Goal: Task Accomplishment & Management: Manage account settings

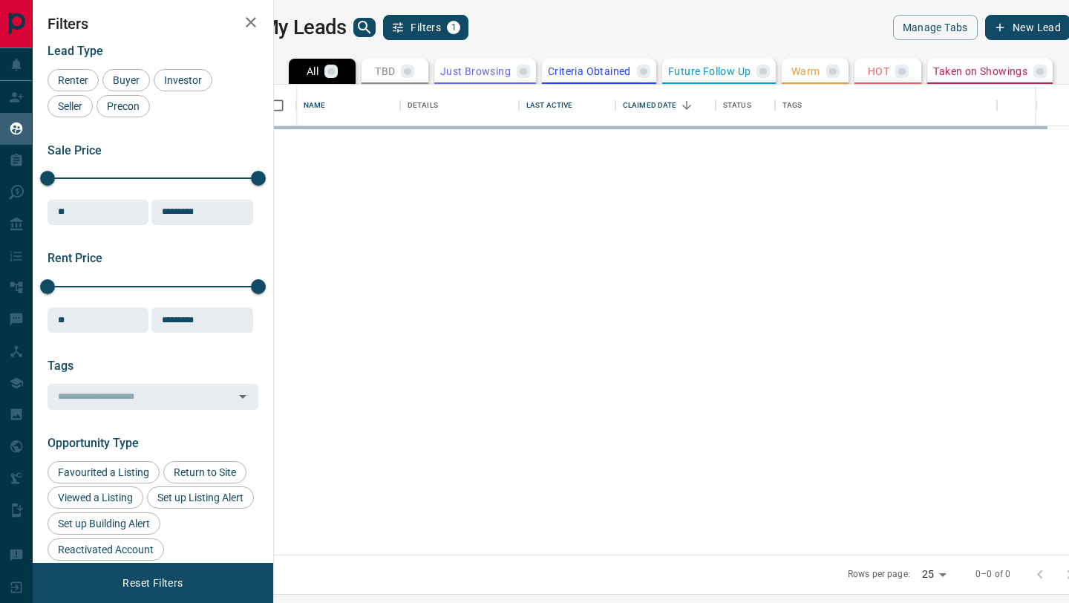
scroll to position [470, 788]
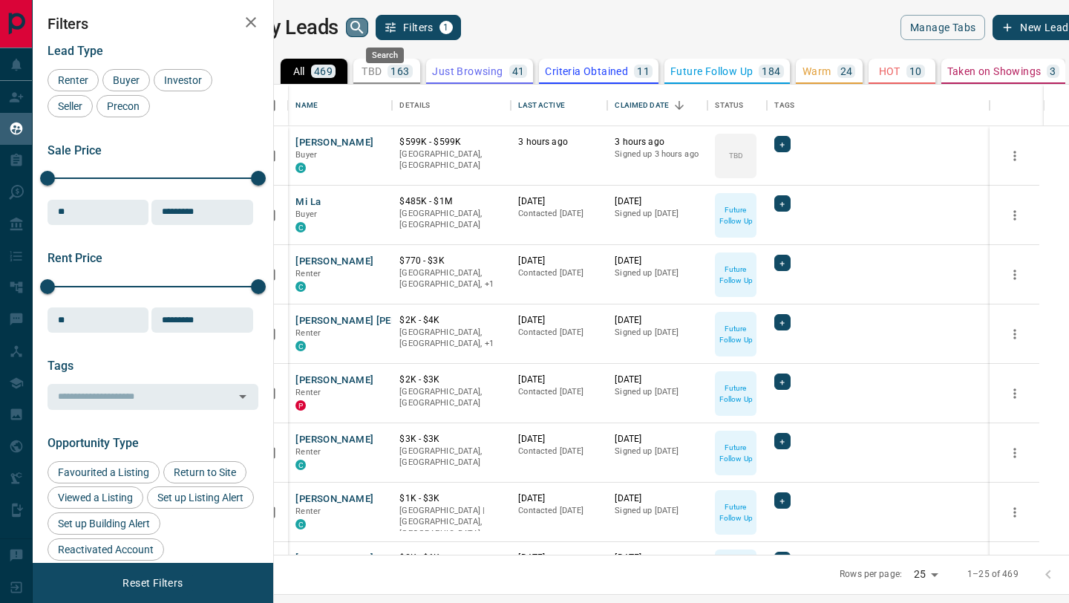
click at [366, 25] on icon "search button" at bounding box center [357, 28] width 18 height 18
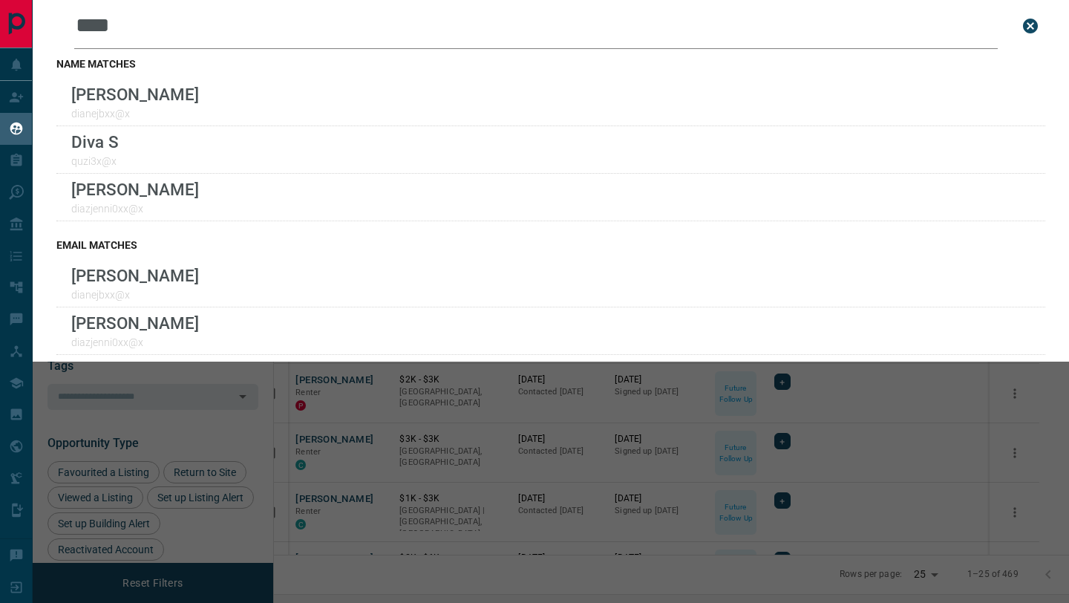
scroll to position [0, 0]
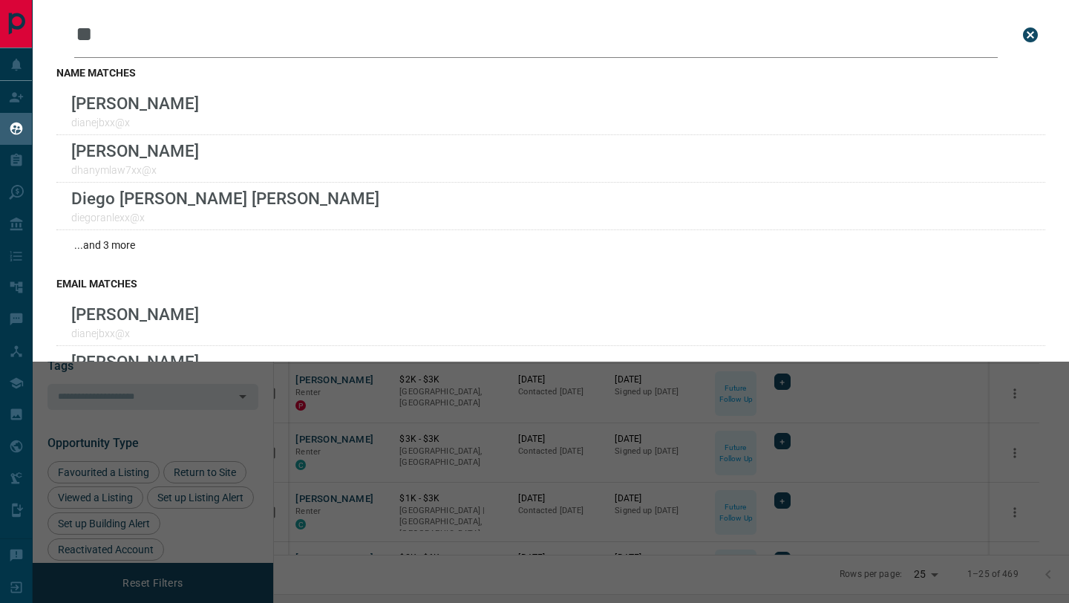
type input "*"
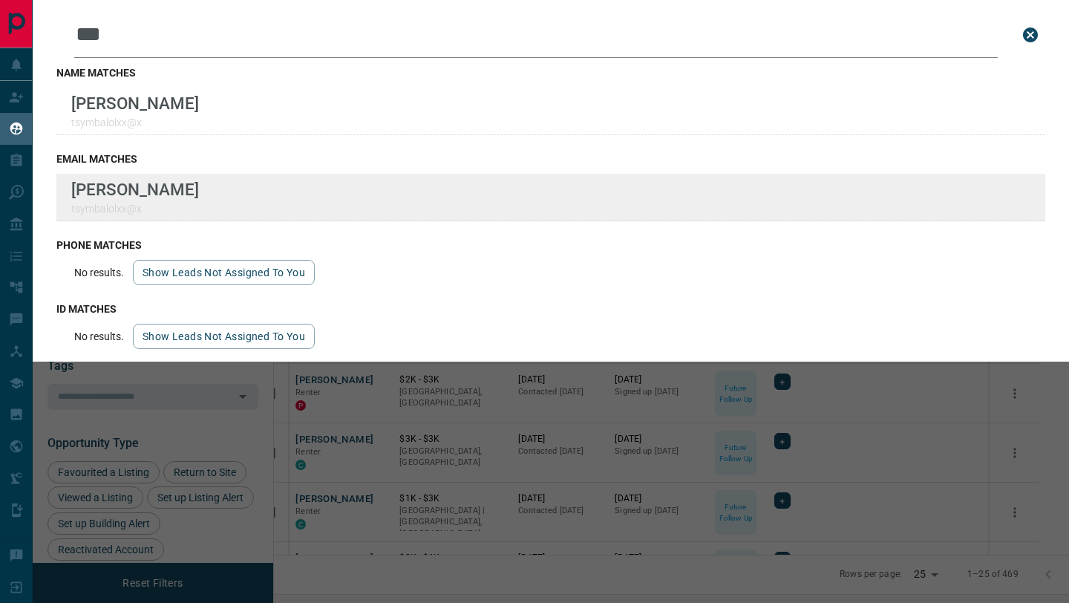
scroll to position [7, 0]
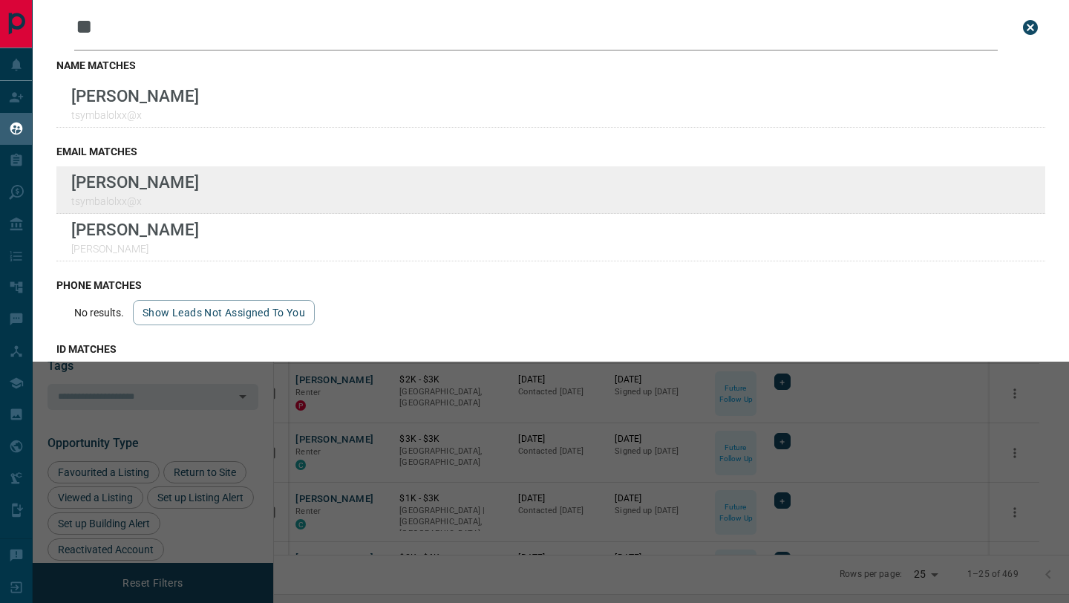
type input "*"
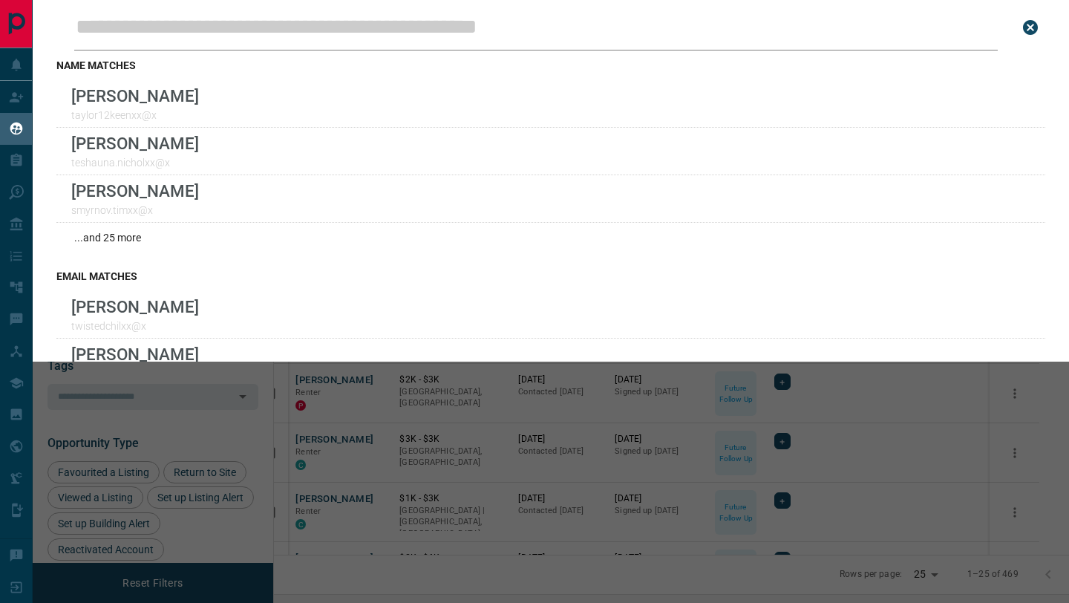
scroll to position [0, 0]
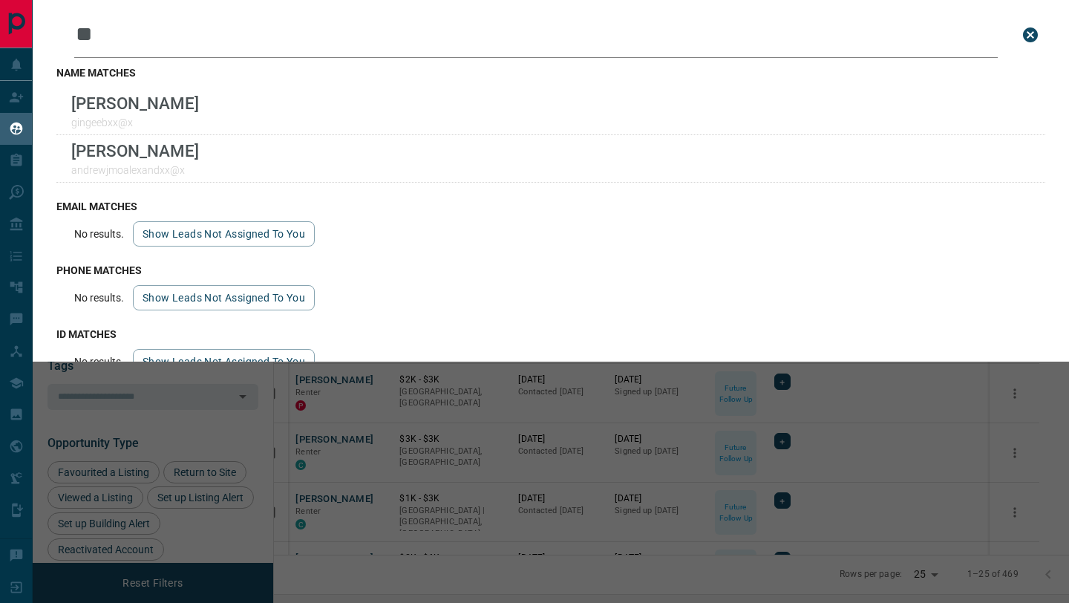
type input "*"
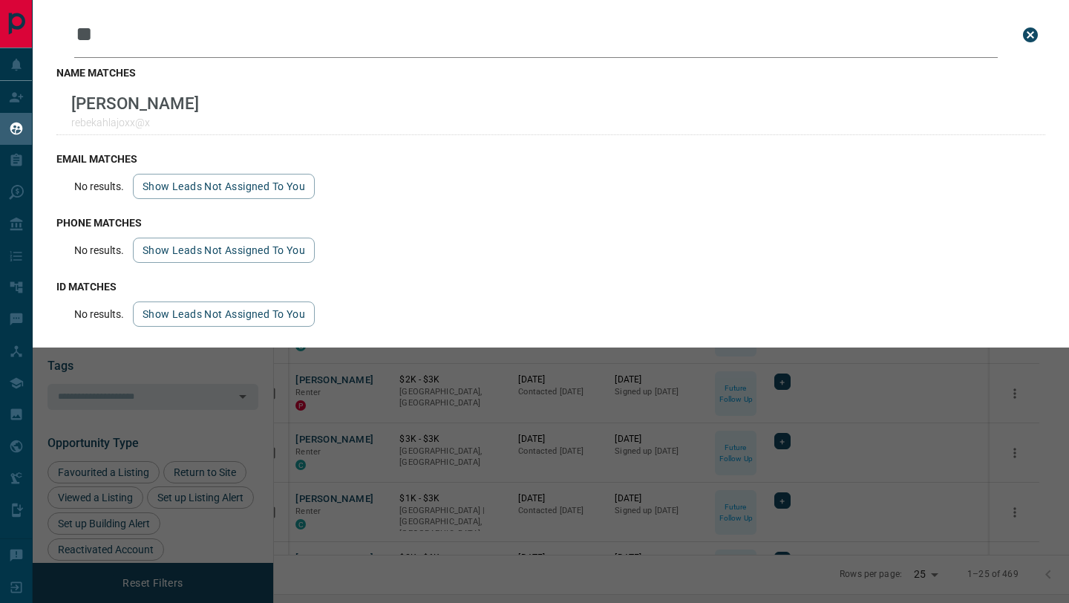
type input "*"
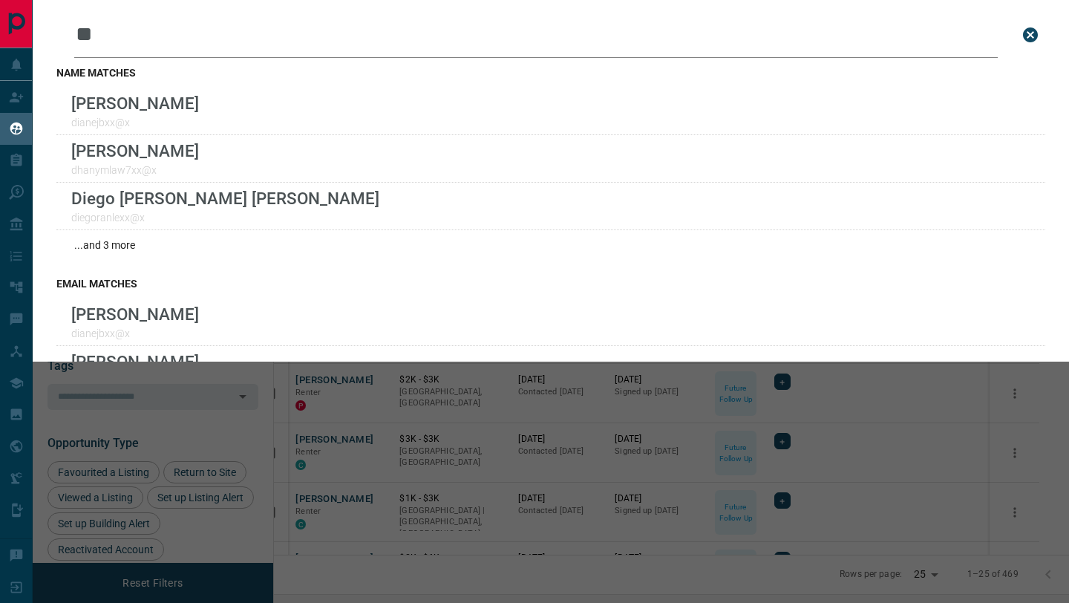
type input "*"
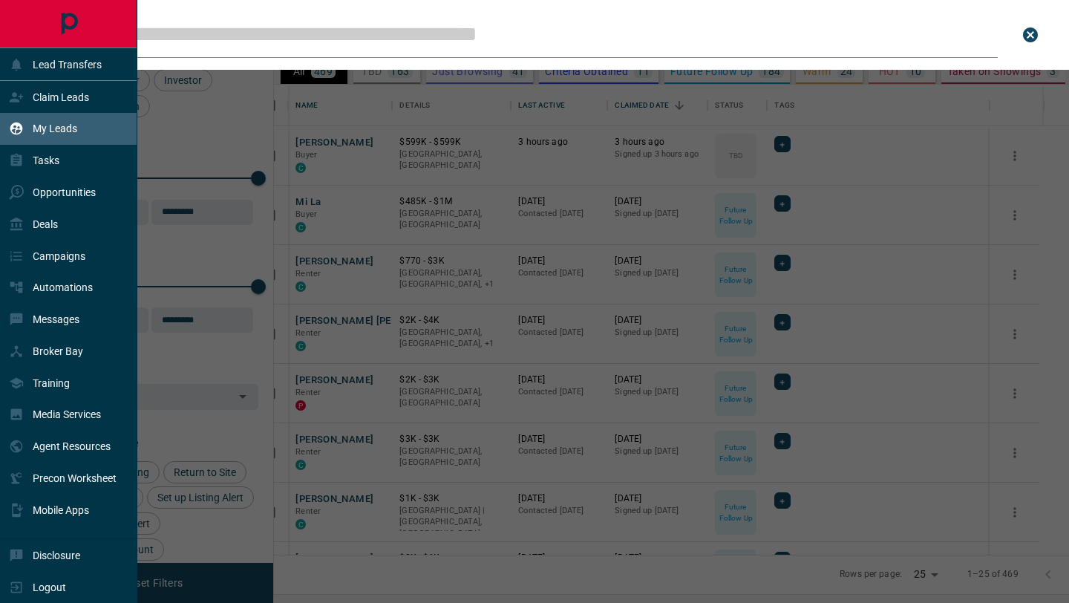
click at [62, 114] on div "My Leads" at bounding box center [68, 129] width 137 height 32
click at [68, 122] on div "My Leads" at bounding box center [43, 129] width 68 height 25
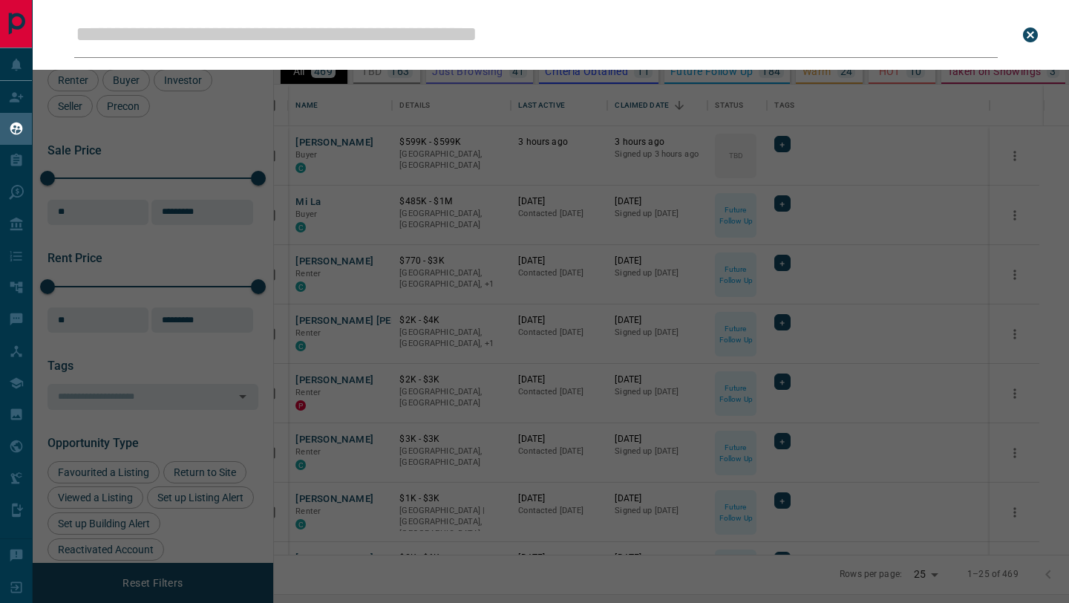
click at [661, 42] on input "Leads Search Bar" at bounding box center [536, 35] width 924 height 46
click at [181, 33] on input "Leads Search Bar" at bounding box center [536, 35] width 924 height 46
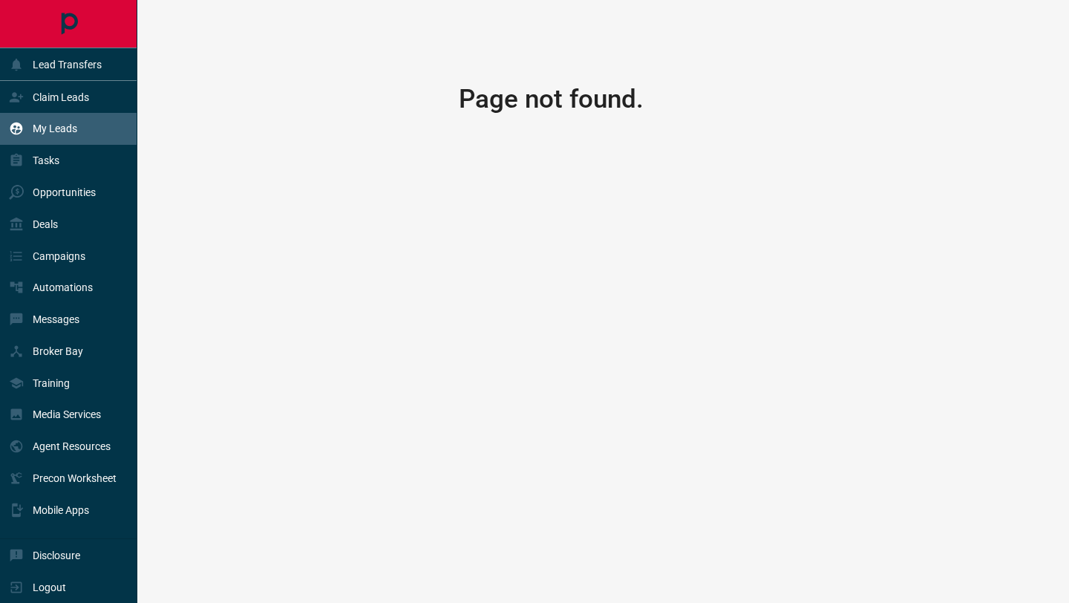
click at [64, 128] on p "My Leads" at bounding box center [55, 129] width 45 height 12
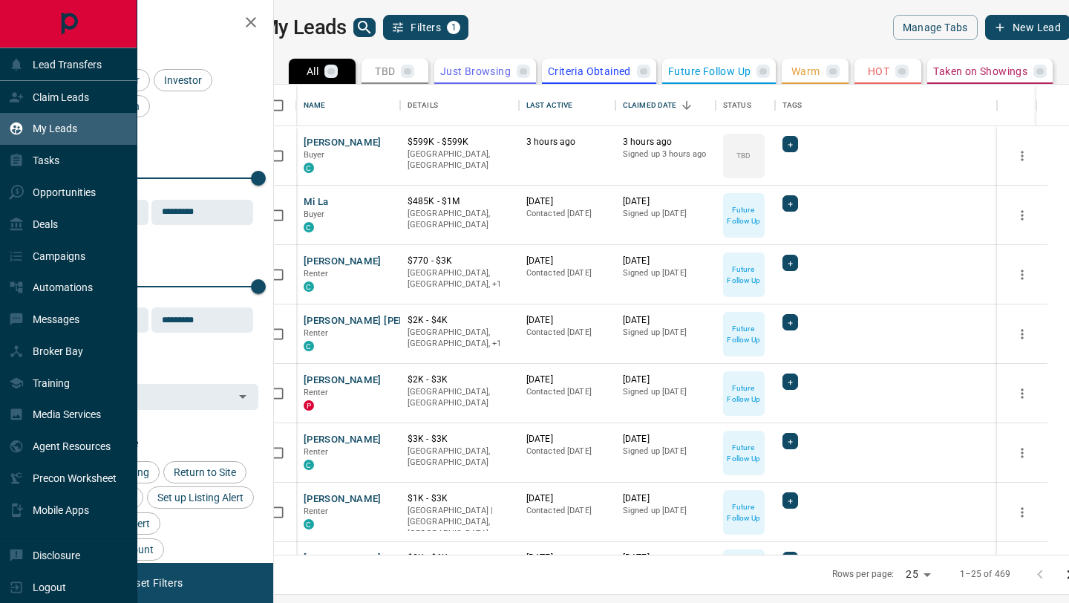
scroll to position [470, 788]
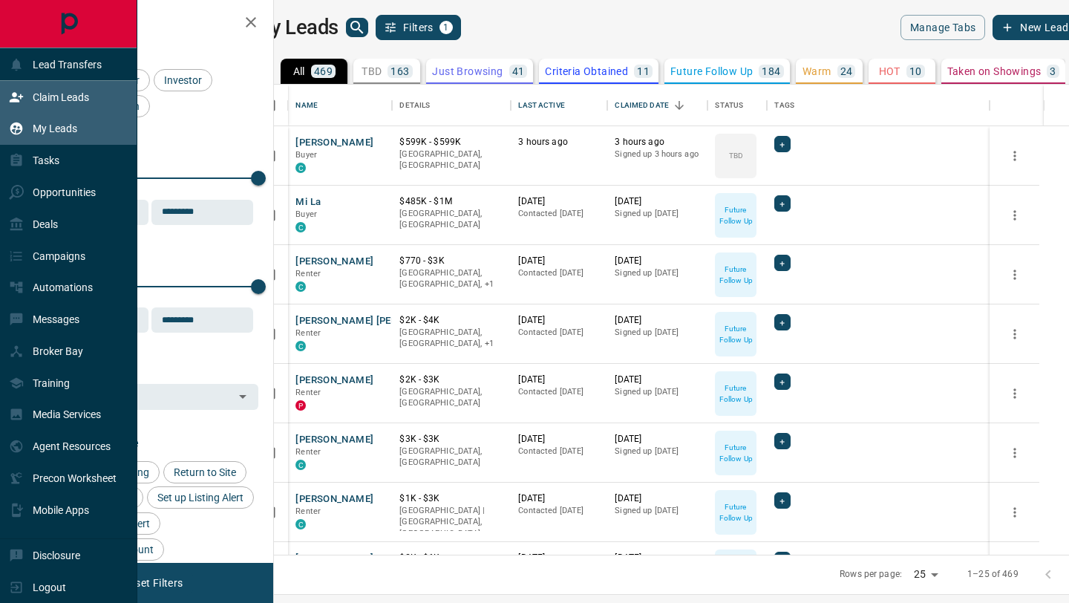
click at [68, 93] on p "Claim Leads" at bounding box center [61, 97] width 56 height 12
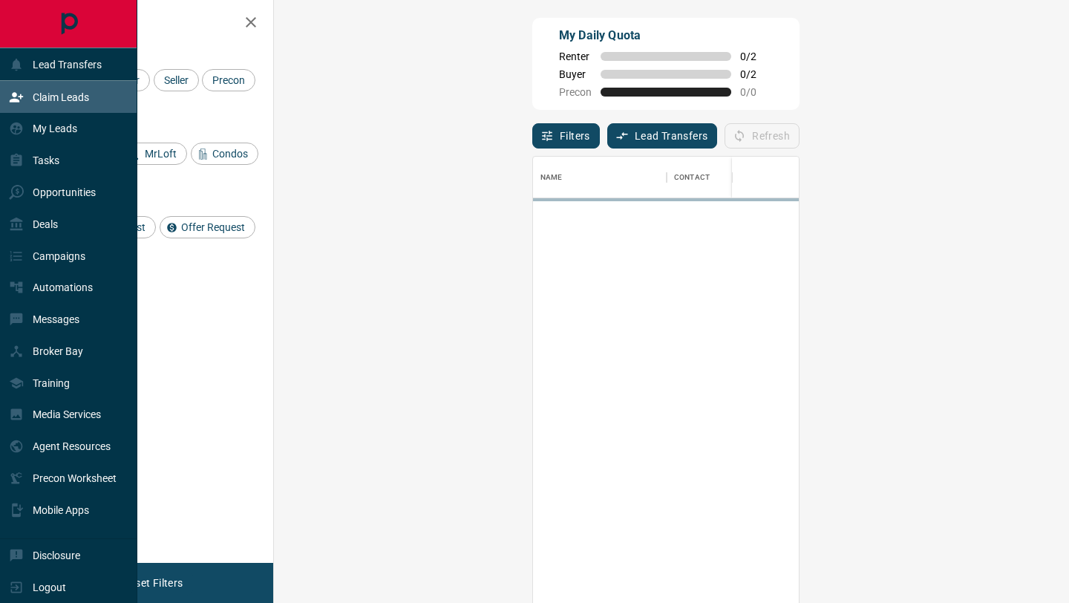
scroll to position [458, 763]
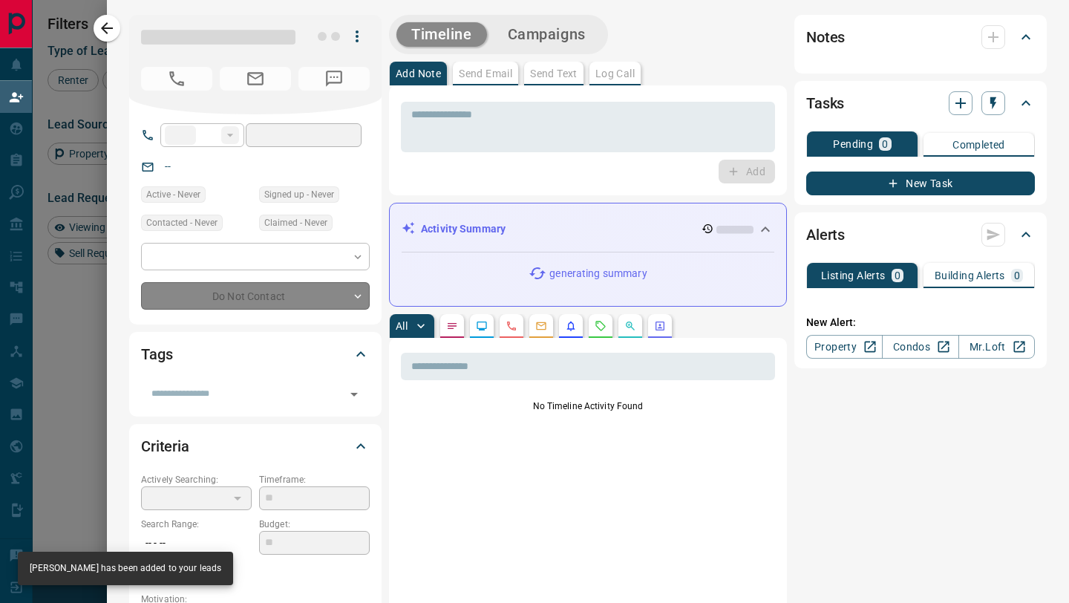
type input "**"
type input "**********"
type input "**"
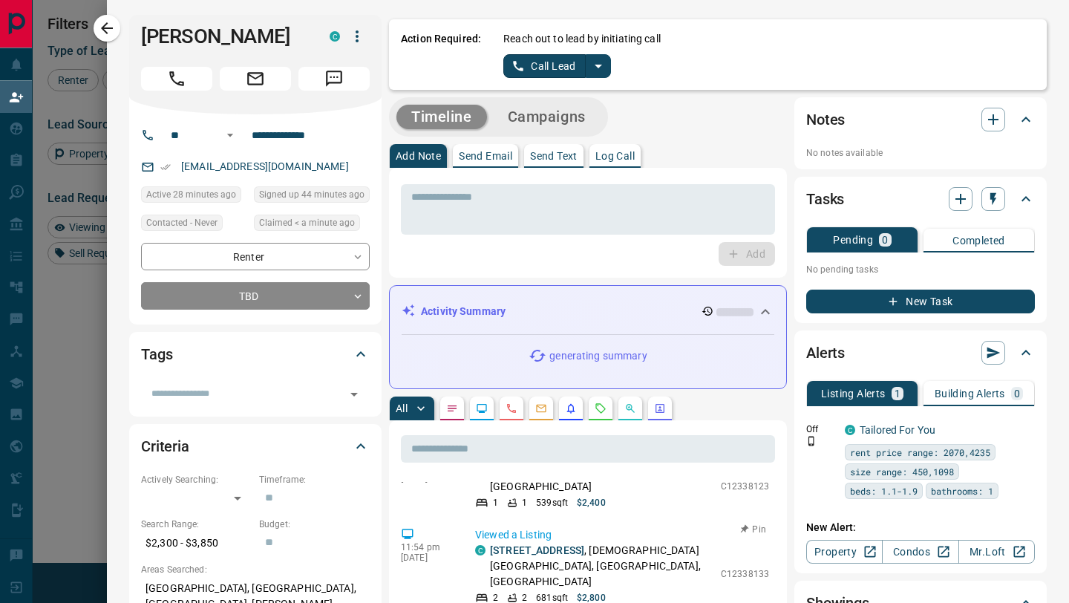
scroll to position [268, 0]
click at [597, 60] on icon "split button" at bounding box center [599, 66] width 18 height 18
click at [555, 113] on li "Log Manual Call" at bounding box center [557, 117] width 91 height 22
click at [551, 73] on button "Log Manual Call" at bounding box center [552, 66] width 98 height 24
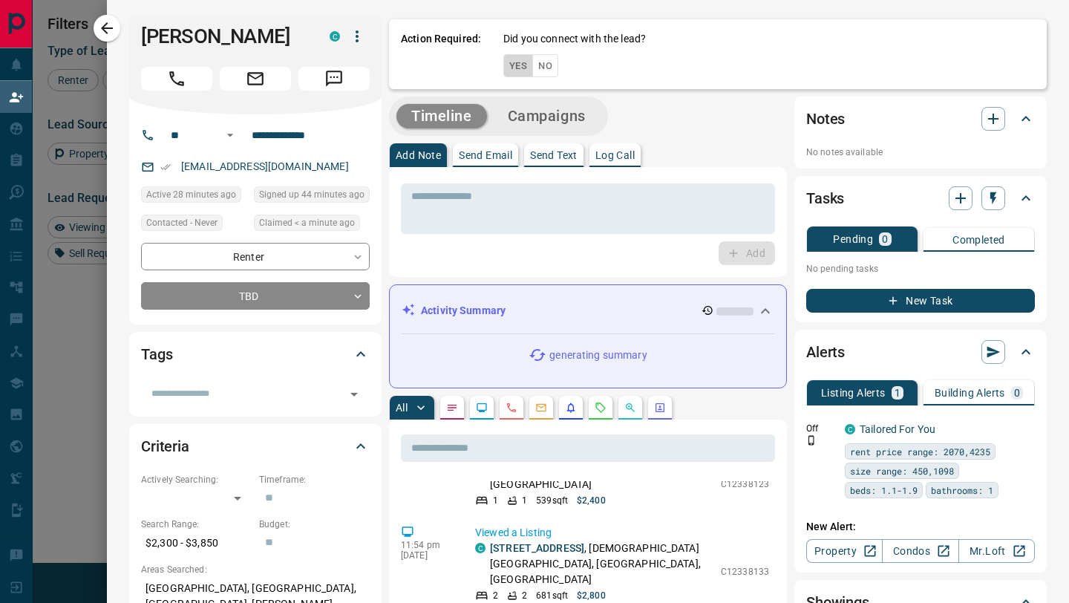
click at [521, 66] on button "Yes" at bounding box center [518, 65] width 30 height 23
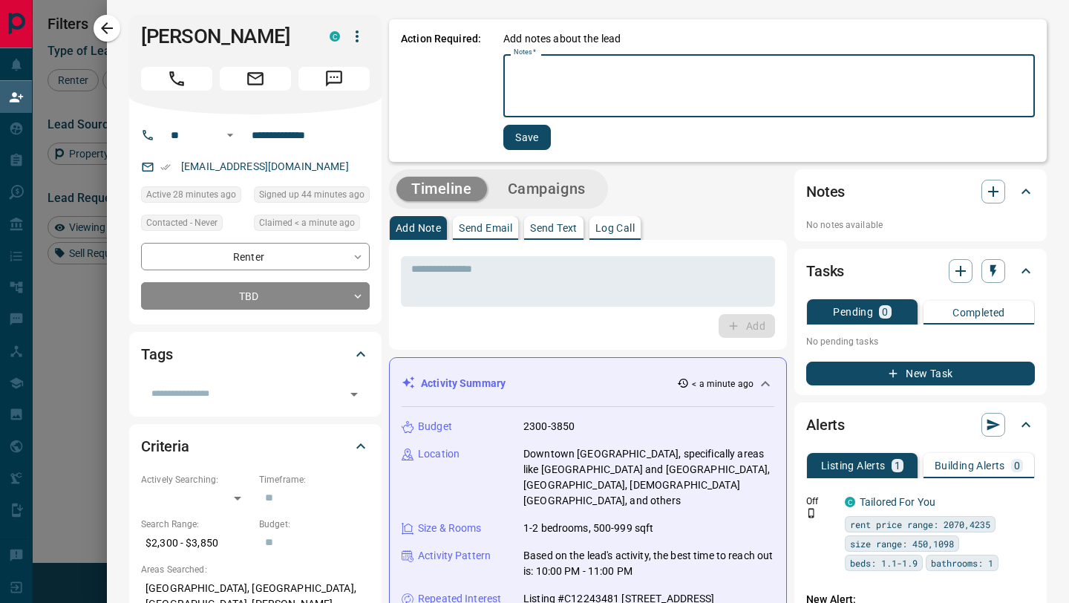
click at [567, 71] on textarea "Notes   *" at bounding box center [769, 86] width 511 height 50
type textarea "*********"
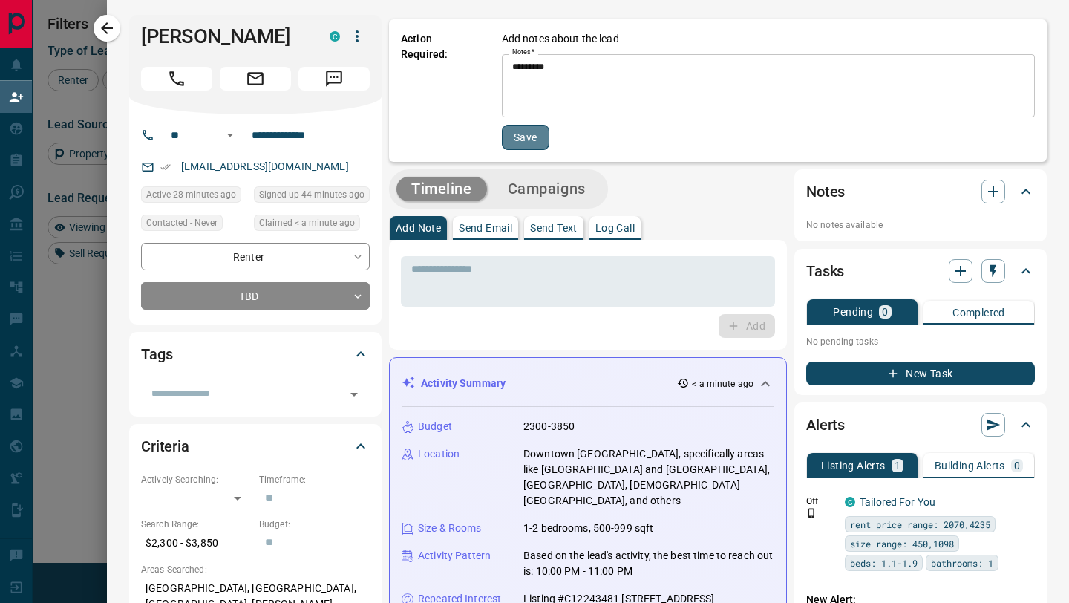
click at [523, 131] on button "Save" at bounding box center [526, 137] width 48 height 25
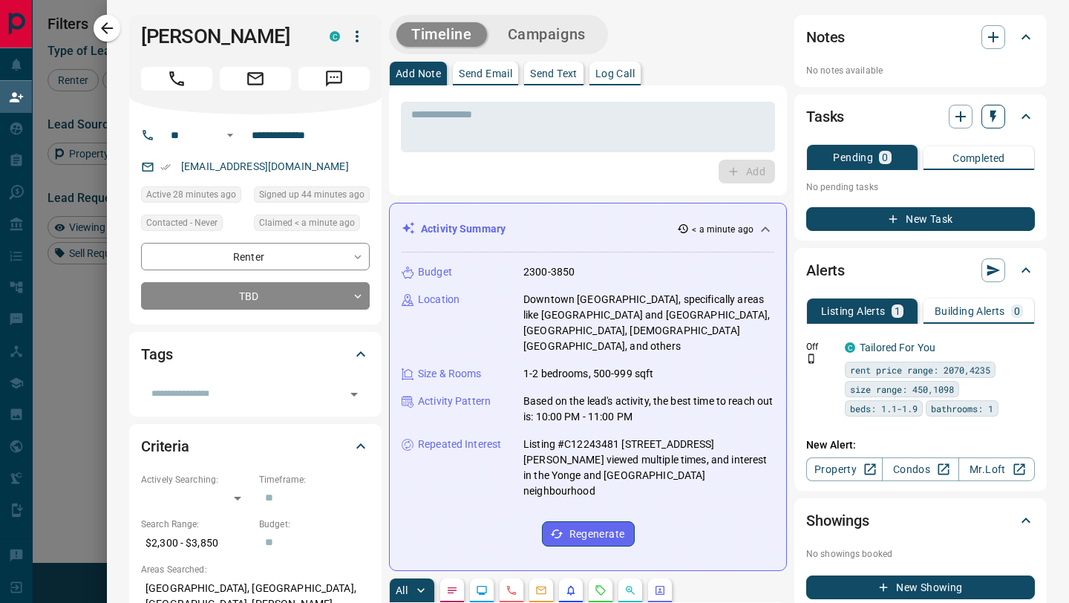
click at [993, 126] on button "button" at bounding box center [994, 117] width 24 height 24
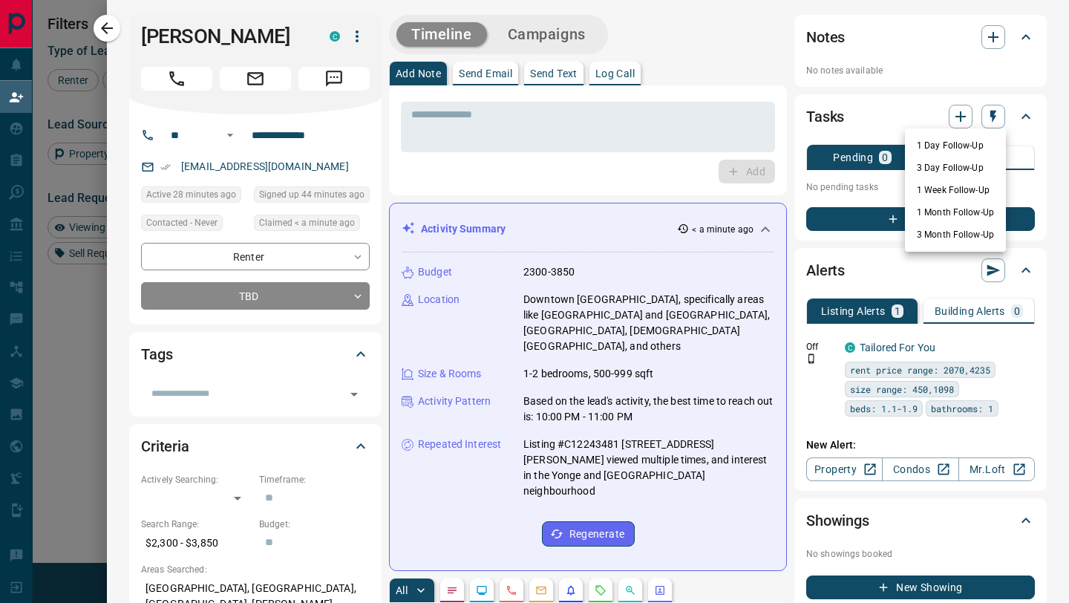
click at [934, 143] on li "1 Day Follow-Up" at bounding box center [955, 145] width 101 height 22
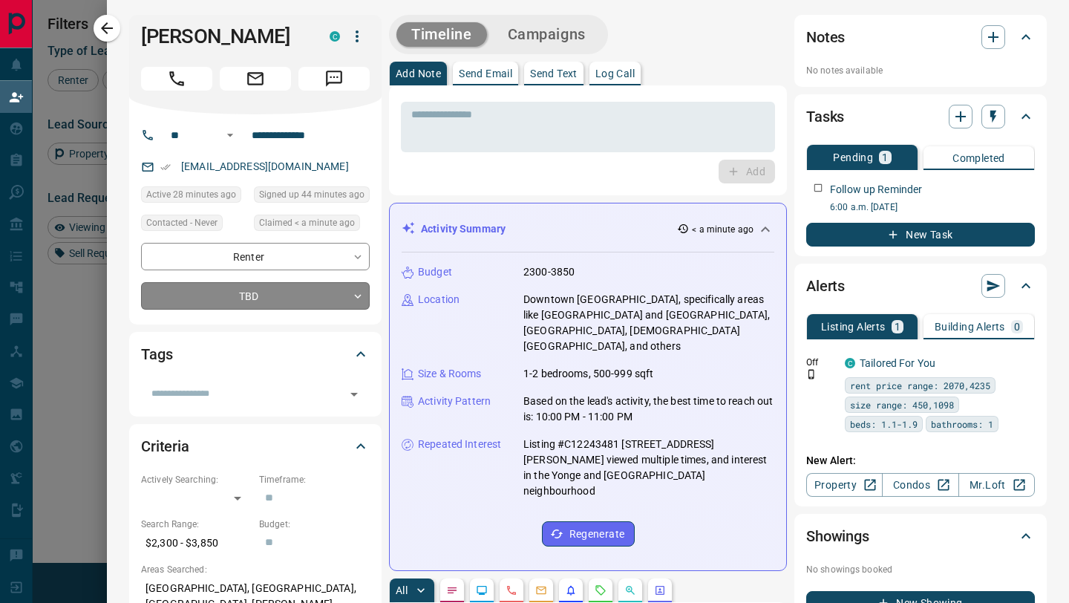
click at [357, 298] on body "Lead Transfers Claim Leads My Leads Tasks Opportunities Deals Campaigns Automat…" at bounding box center [534, 256] width 1069 height 512
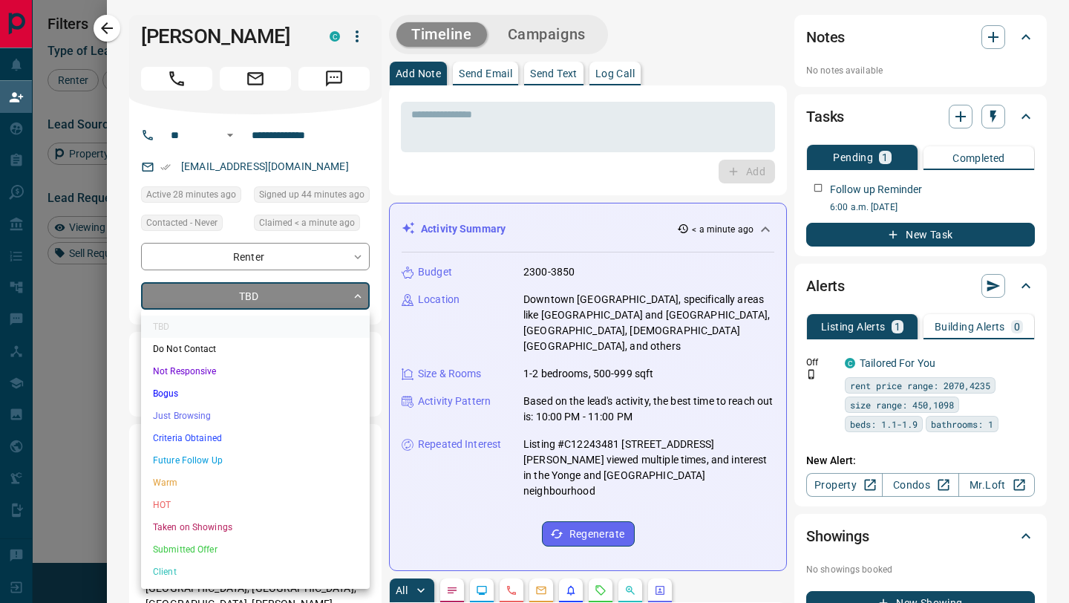
click at [232, 457] on li "Future Follow Up" at bounding box center [255, 460] width 229 height 22
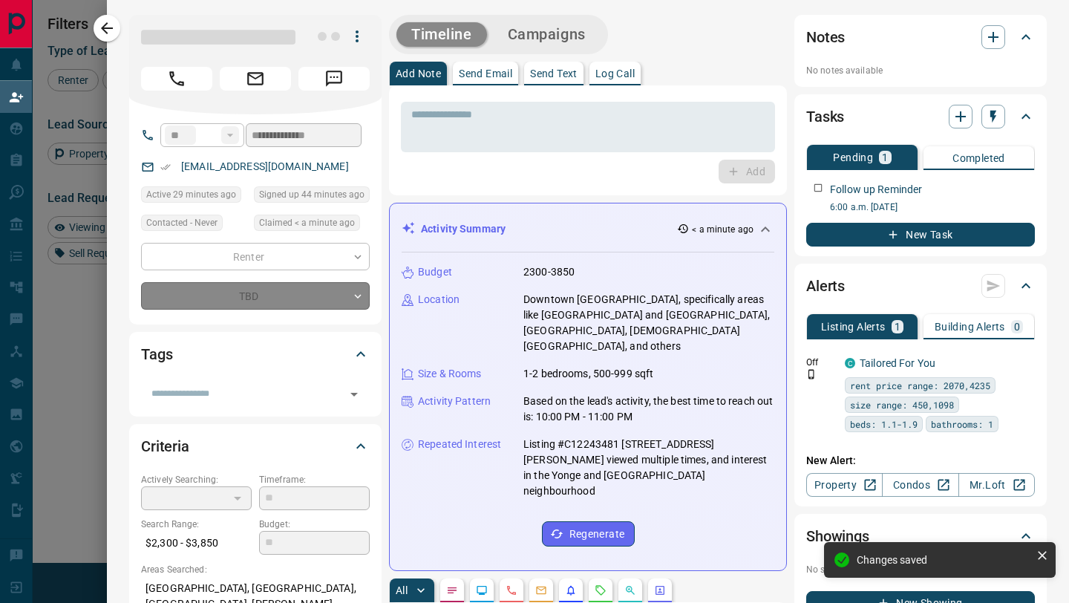
type input "*"
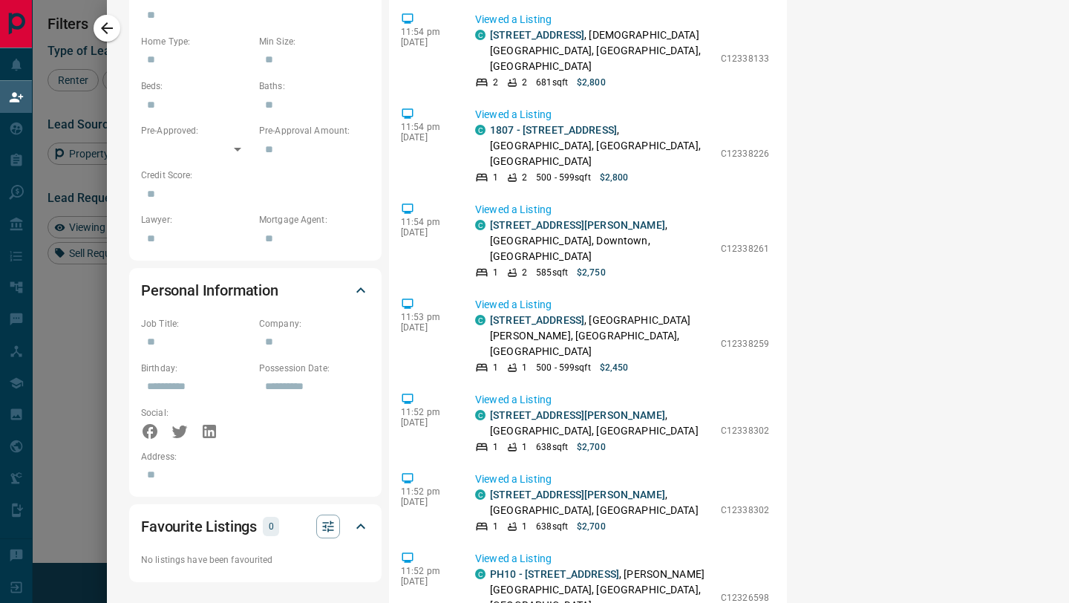
scroll to position [0, 0]
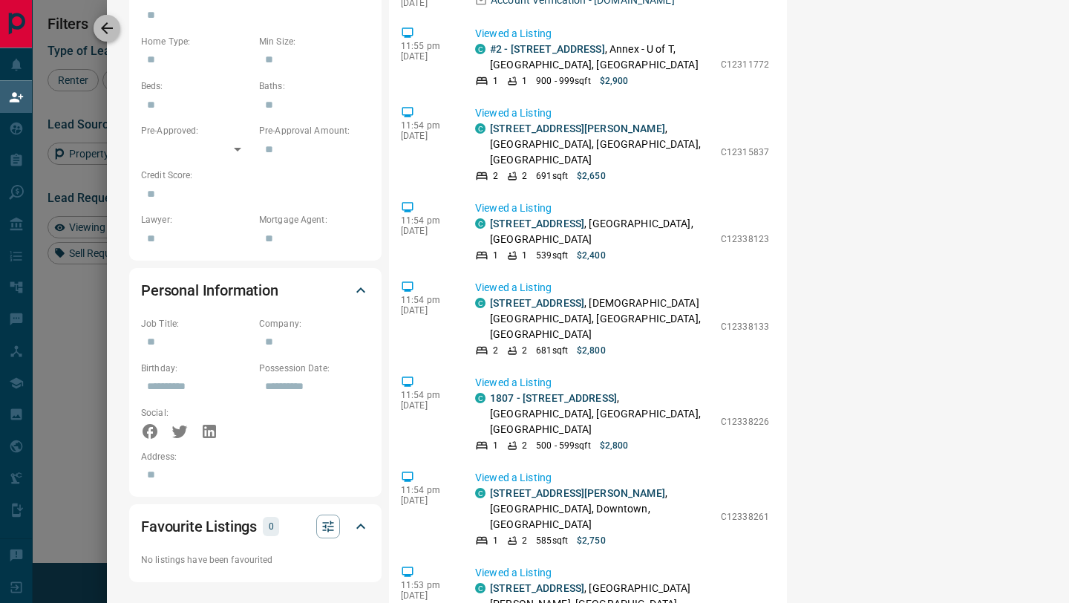
click at [114, 28] on icon "button" at bounding box center [107, 28] width 18 height 18
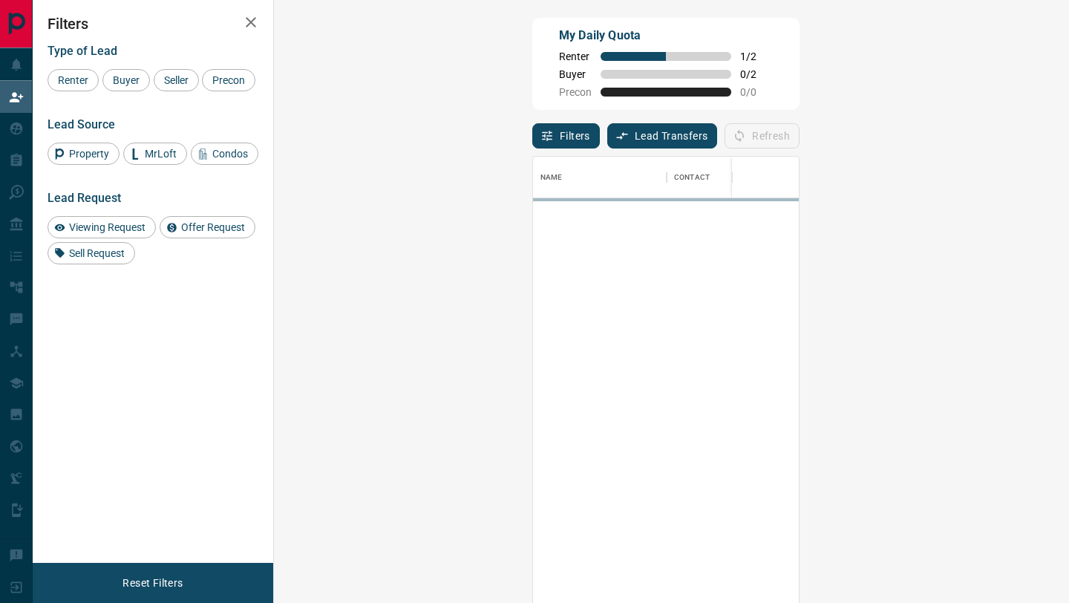
scroll to position [458, 763]
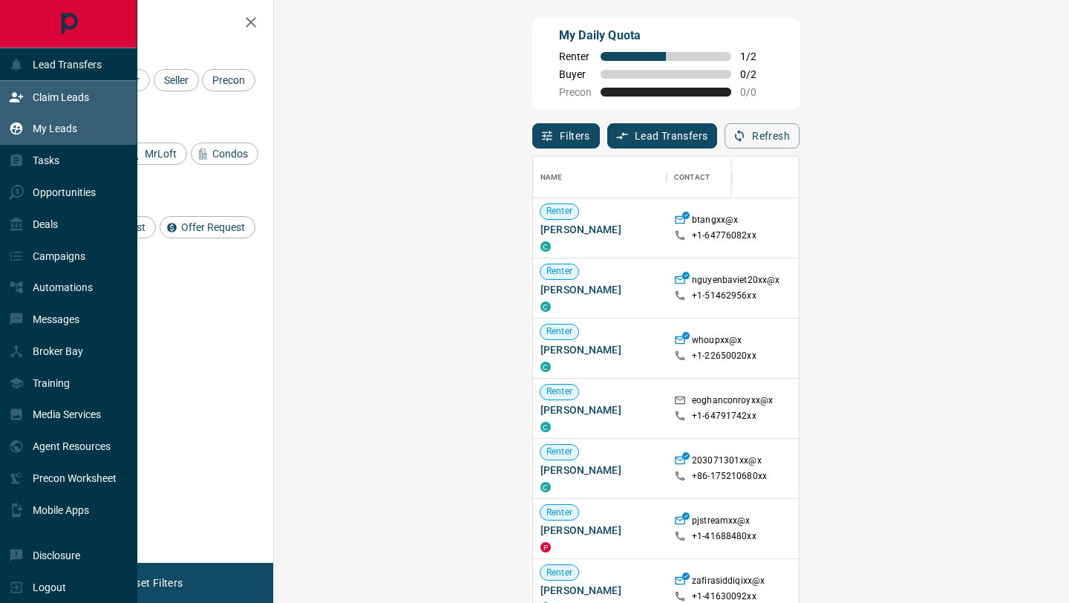
click at [52, 120] on div "My Leads" at bounding box center [43, 129] width 68 height 25
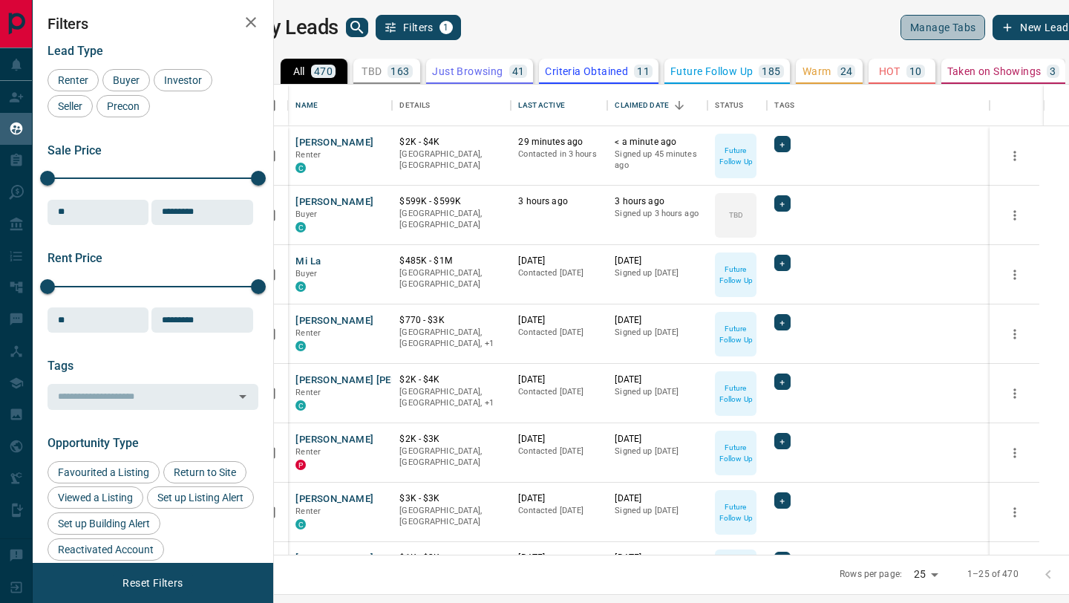
click at [921, 28] on button "Manage Tabs" at bounding box center [943, 27] width 85 height 25
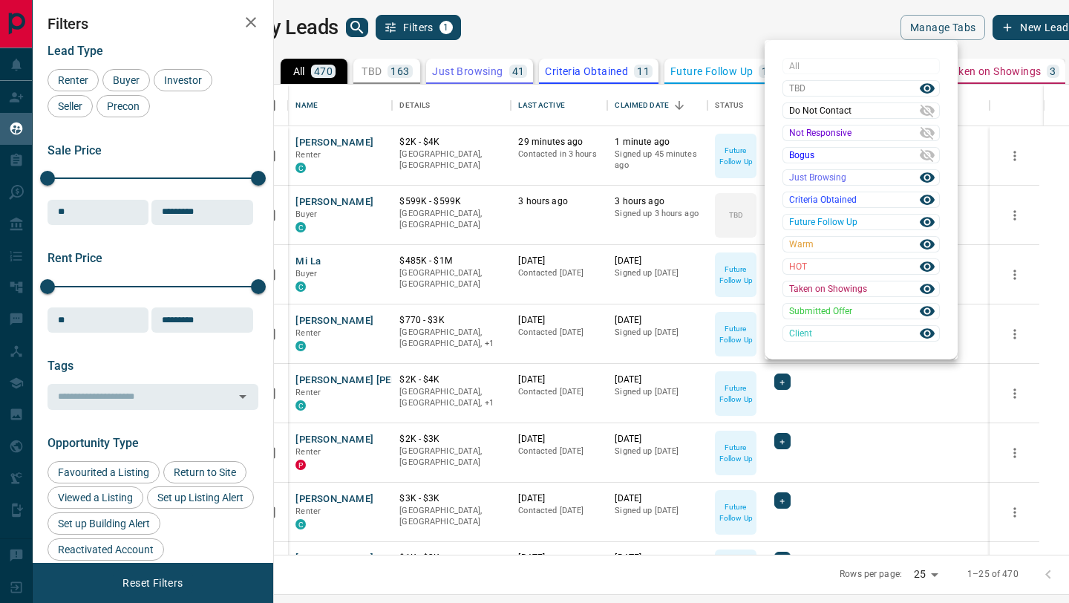
click at [803, 334] on span "Client" at bounding box center [853, 333] width 128 height 15
click at [803, 333] on span "Client" at bounding box center [853, 333] width 128 height 15
click at [927, 329] on icon at bounding box center [927, 333] width 15 height 10
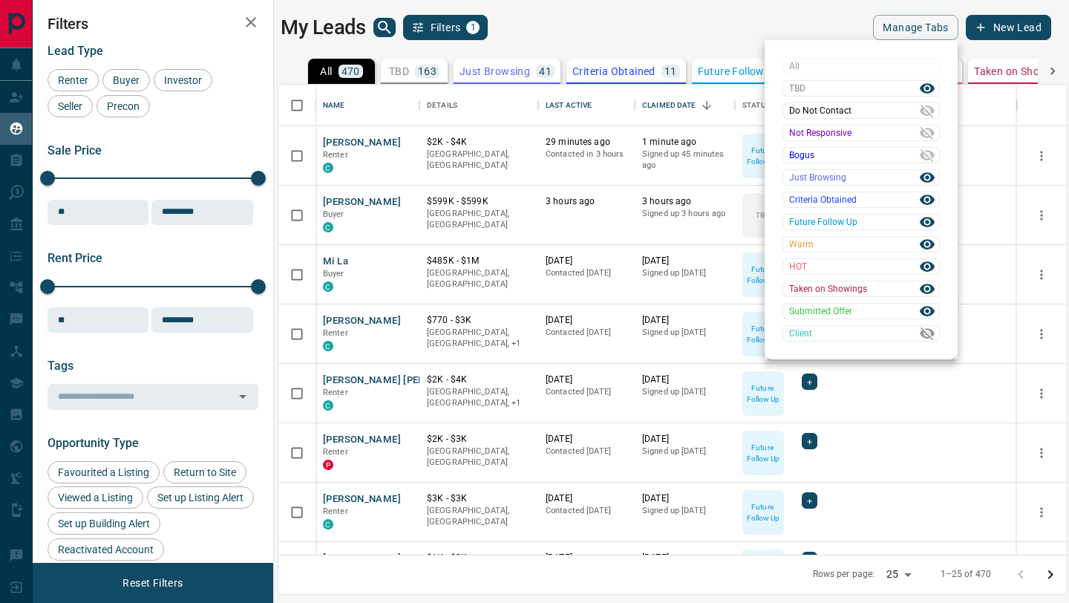
click at [921, 331] on icon at bounding box center [927, 333] width 15 height 13
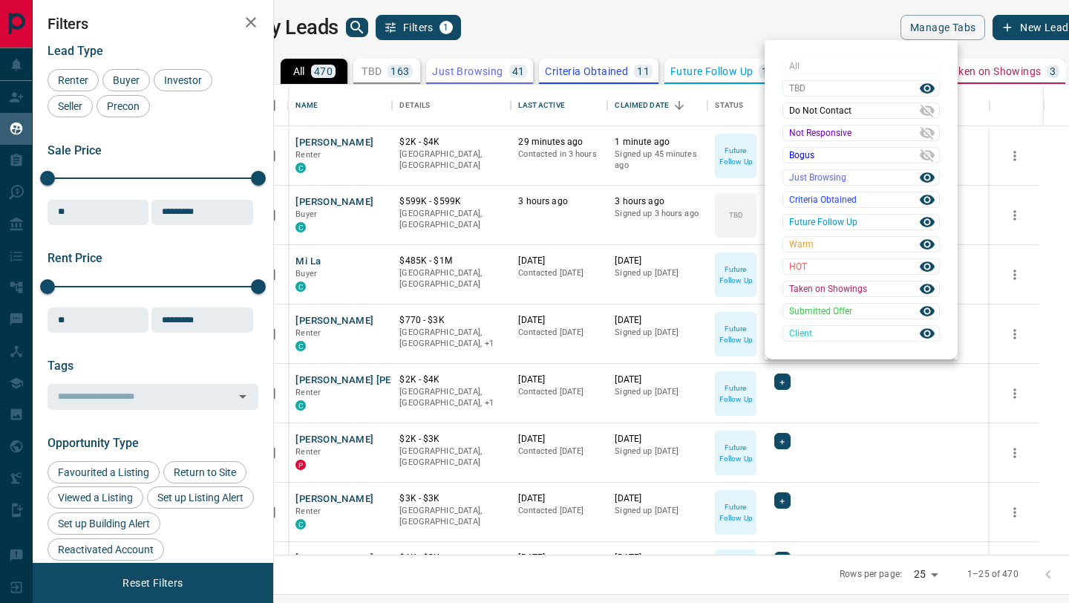
click at [686, 43] on div at bounding box center [534, 301] width 1069 height 603
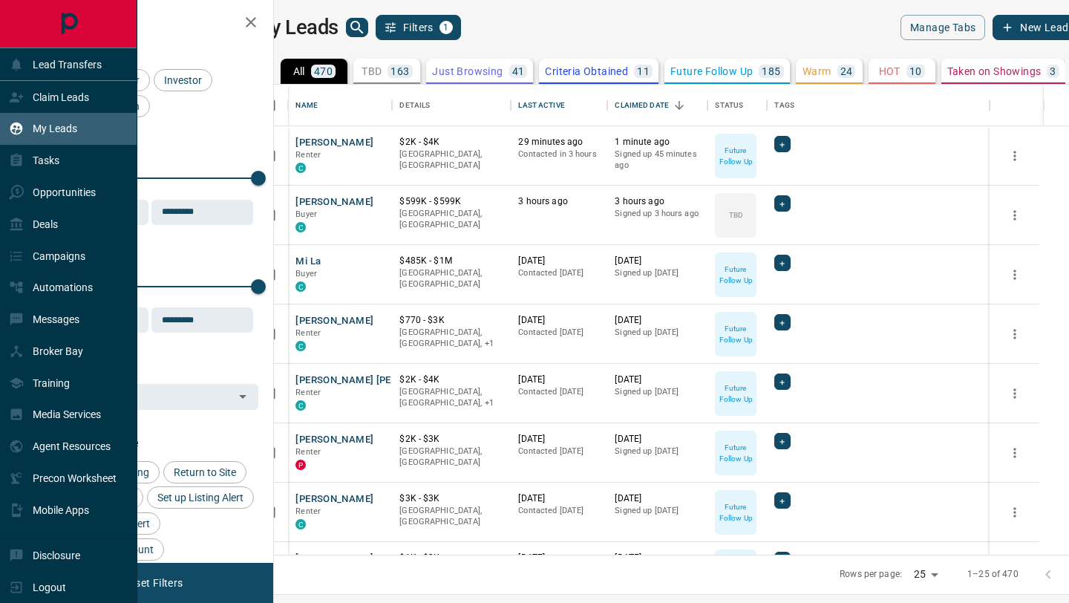
click at [113, 19] on div at bounding box center [68, 24] width 137 height 48
click at [86, 19] on div at bounding box center [68, 24] width 137 height 48
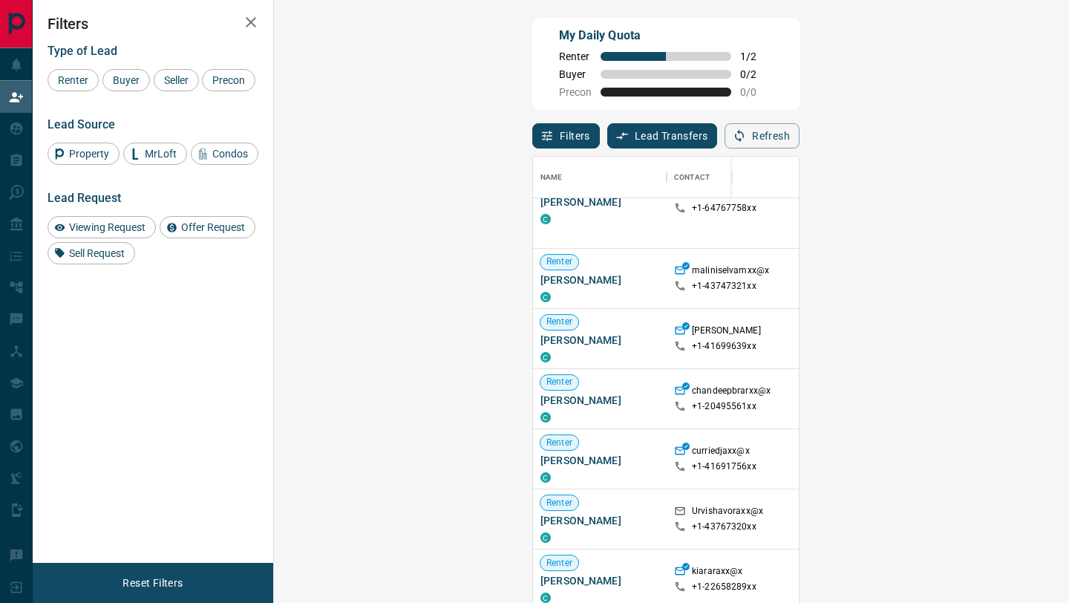
scroll to position [671, 0]
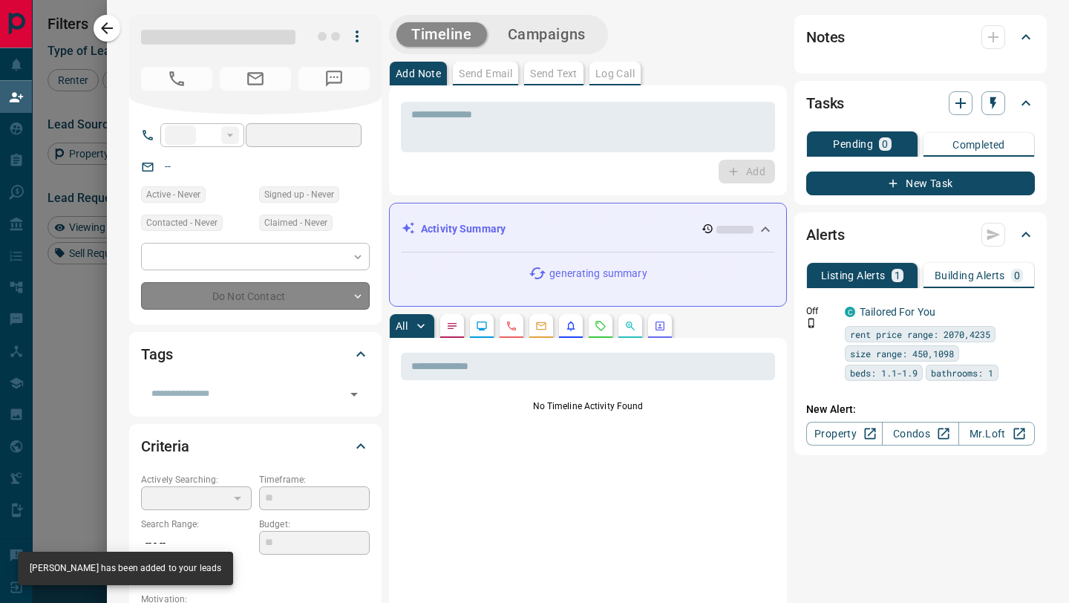
type input "**"
type input "**********"
type input "**"
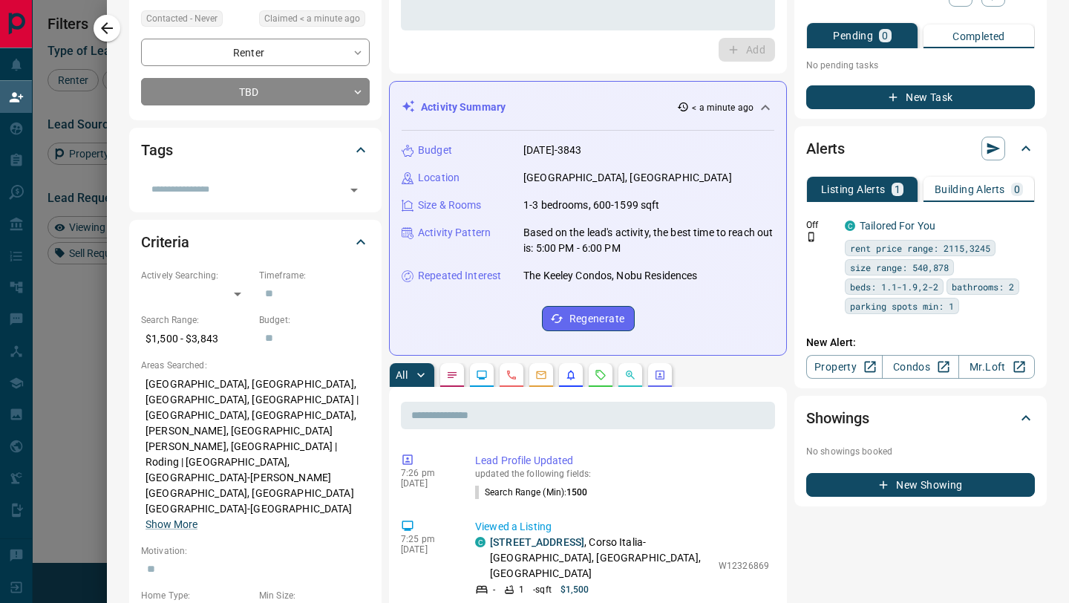
scroll to position [0, 0]
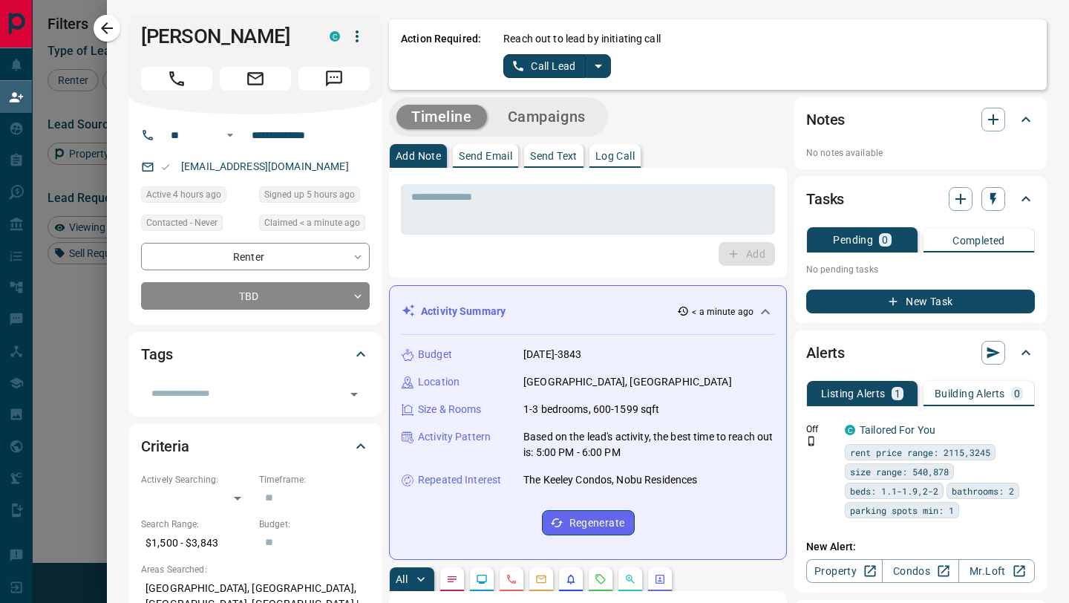
click at [594, 62] on icon "split button" at bounding box center [599, 66] width 18 height 18
click at [541, 121] on li "Log Manual Call" at bounding box center [557, 117] width 91 height 22
click at [556, 69] on button "Log Manual Call" at bounding box center [552, 66] width 98 height 24
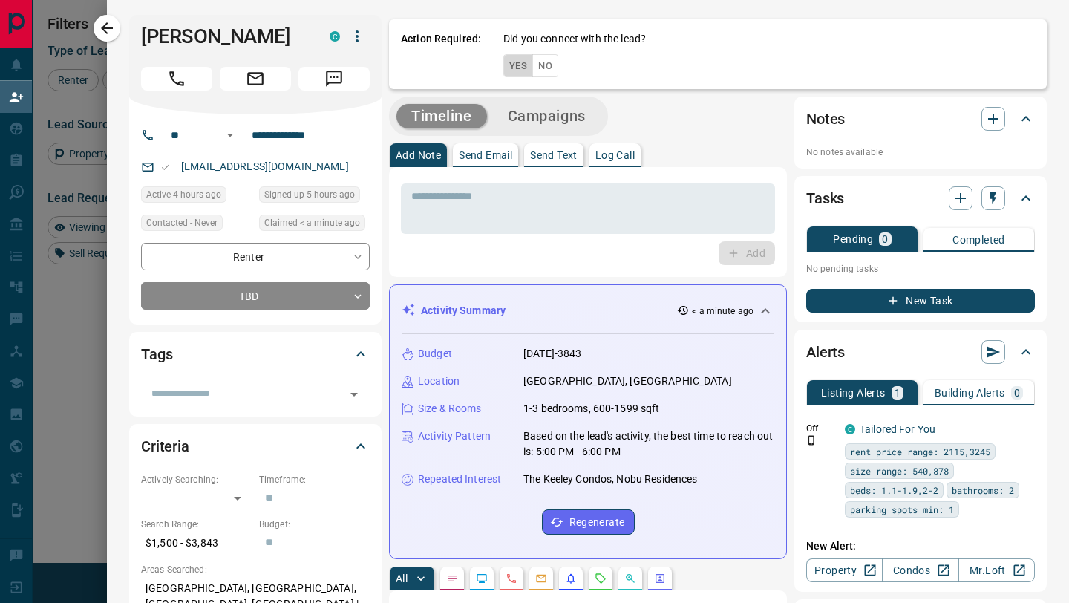
click at [515, 71] on button "Yes" at bounding box center [518, 65] width 30 height 23
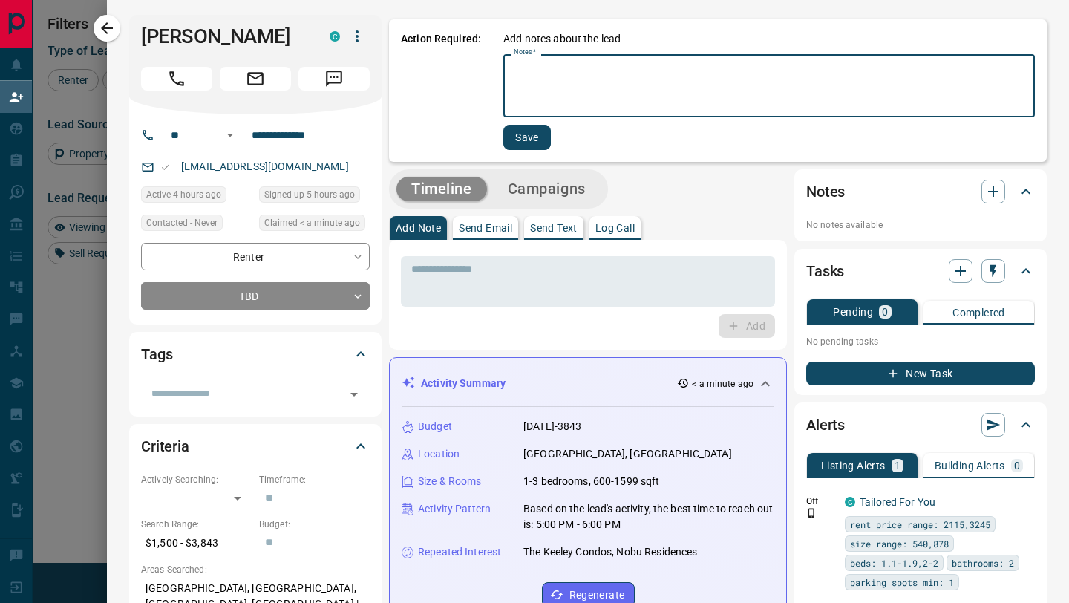
click at [540, 83] on textarea "Notes   *" at bounding box center [769, 86] width 511 height 50
type textarea "*********"
click at [527, 142] on button "Save" at bounding box center [526, 137] width 48 height 25
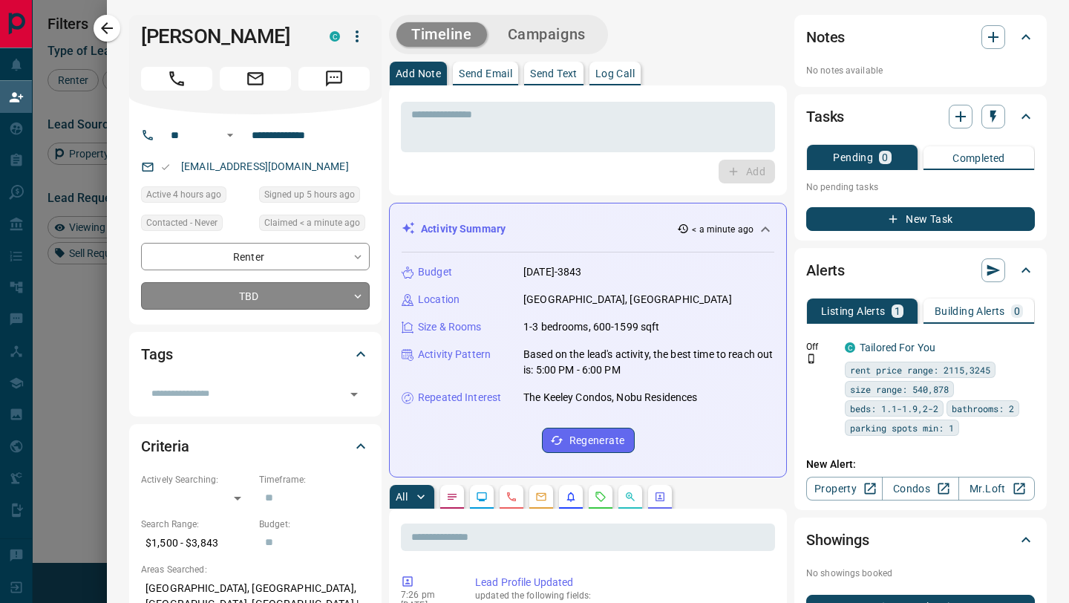
click at [363, 301] on body "Lead Transfers Claim Leads My Leads Tasks Opportunities Deals Campaigns Automat…" at bounding box center [534, 256] width 1069 height 512
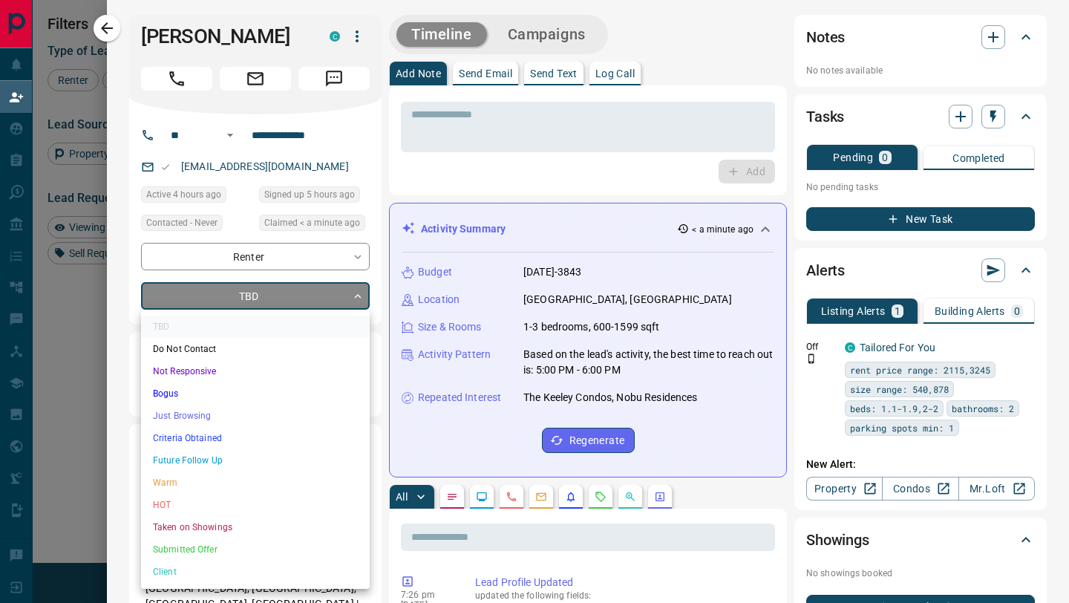
click at [258, 466] on li "Future Follow Up" at bounding box center [255, 460] width 229 height 22
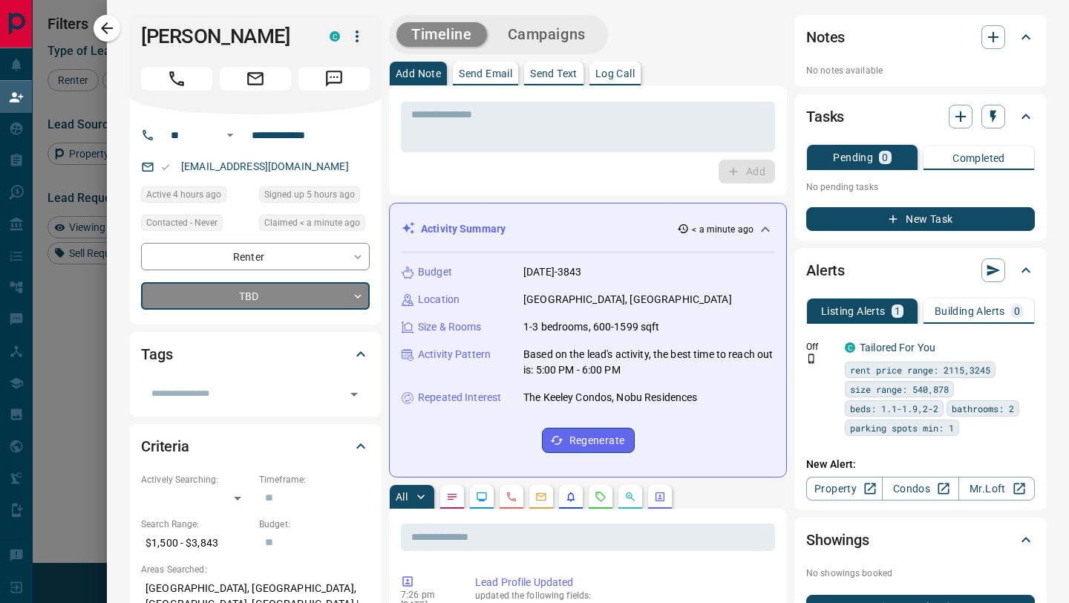
type input "*"
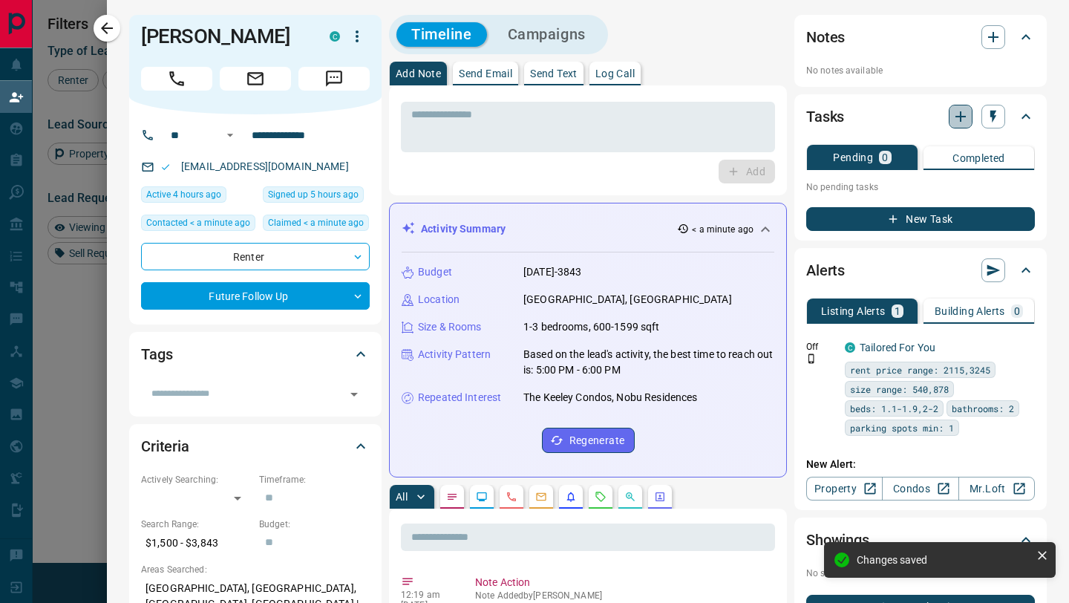
click at [959, 117] on icon "button" at bounding box center [961, 117] width 18 height 18
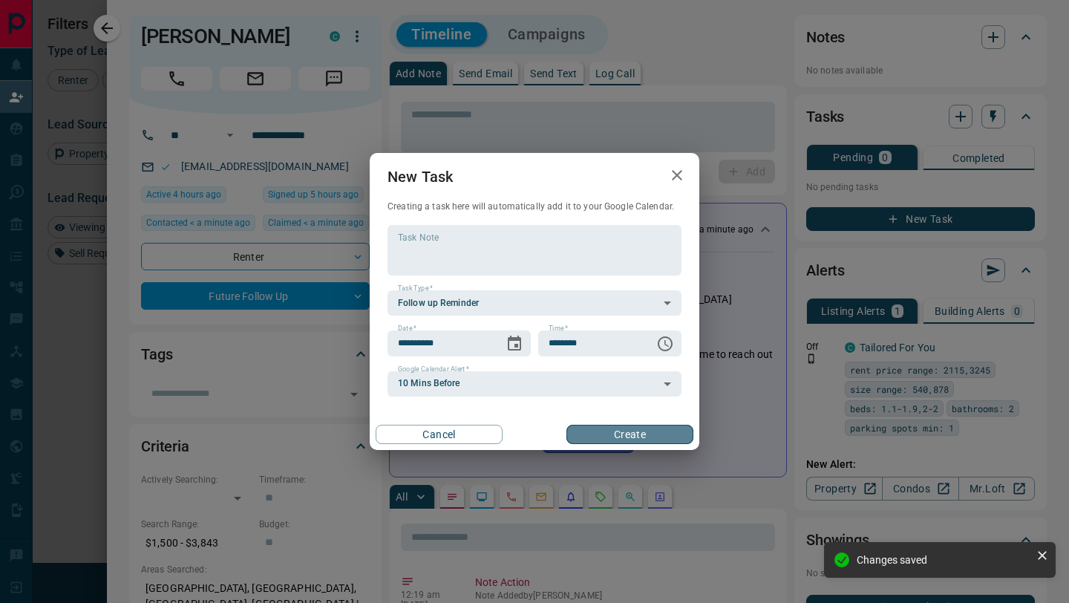
click at [626, 437] on button "Create" at bounding box center [629, 434] width 127 height 19
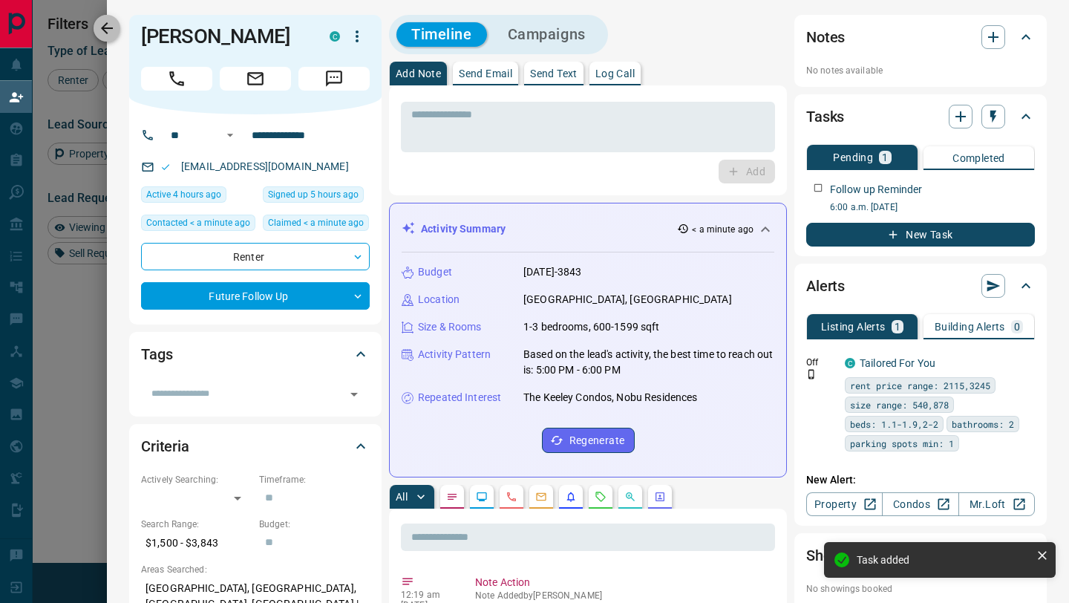
click at [104, 23] on icon "button" at bounding box center [107, 28] width 18 height 18
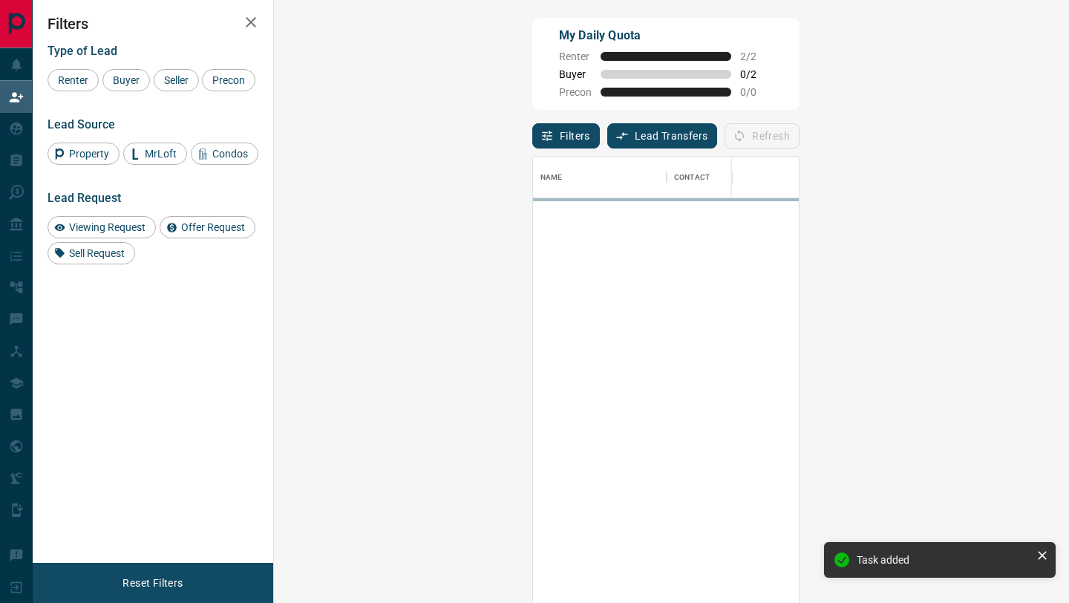
scroll to position [458, 763]
click at [250, 25] on icon "button" at bounding box center [251, 22] width 18 height 18
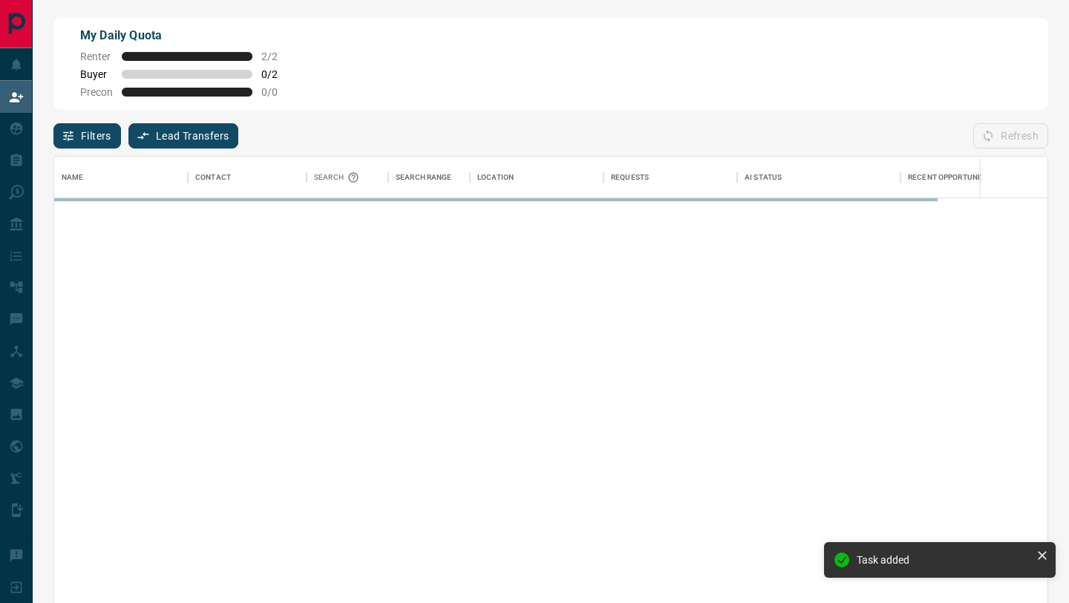
scroll to position [458, 993]
